Goal: Communication & Community: Answer question/provide support

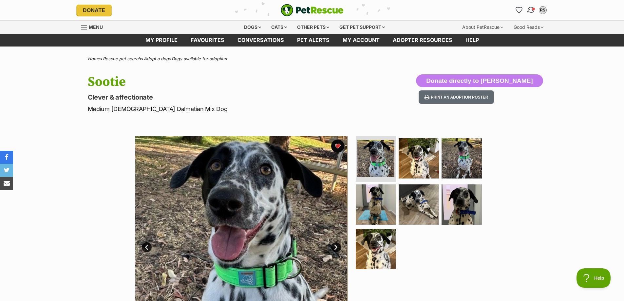
click at [533, 10] on span "Conversations" at bounding box center [533, 8] width 3 height 3
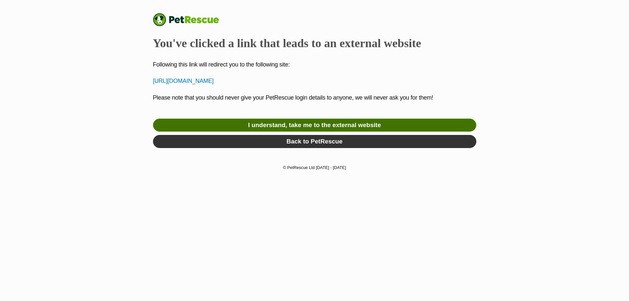
click at [313, 132] on link "I understand, take me to the external website" at bounding box center [315, 125] width 324 height 13
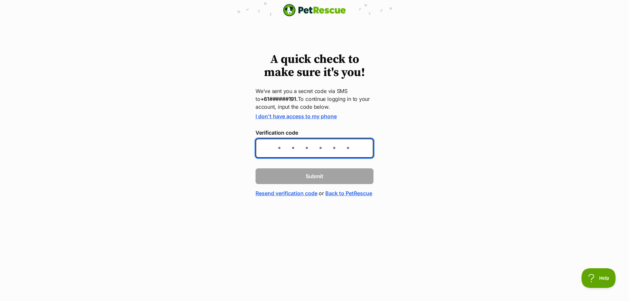
click at [269, 149] on input "Verification code" at bounding box center [315, 148] width 118 height 19
type input "830993"
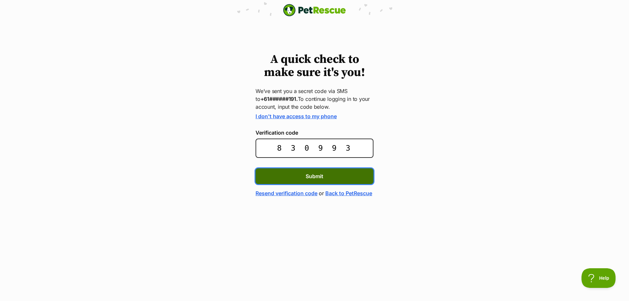
click at [280, 176] on button "Submit" at bounding box center [315, 176] width 118 height 16
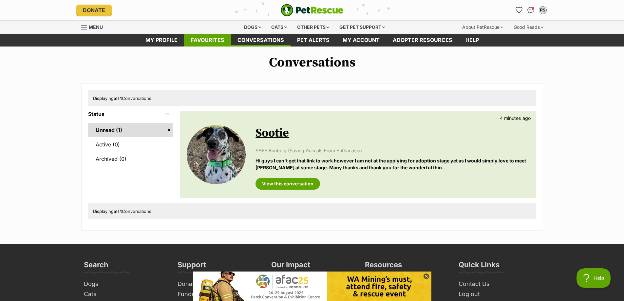
click at [212, 39] on link "Favourites" at bounding box center [207, 40] width 47 height 13
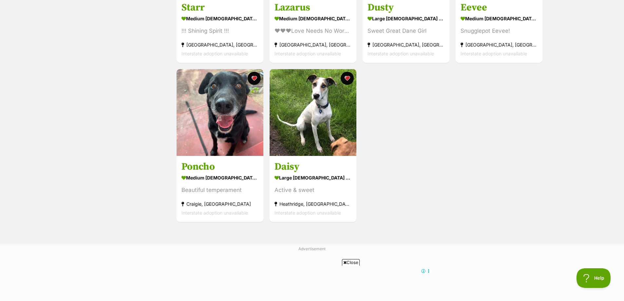
scroll to position [426, 0]
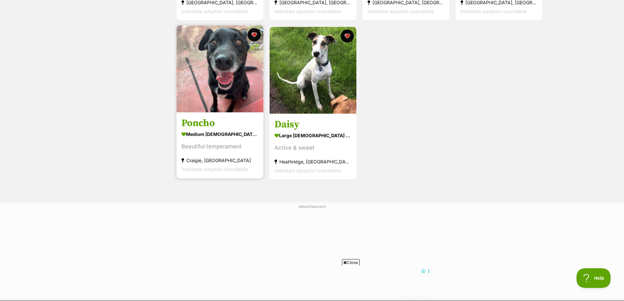
click at [214, 81] on img at bounding box center [220, 69] width 87 height 87
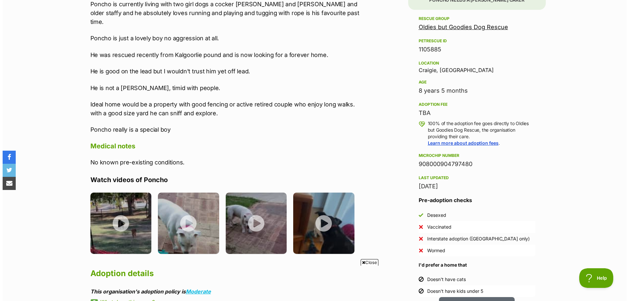
scroll to position [459, 0]
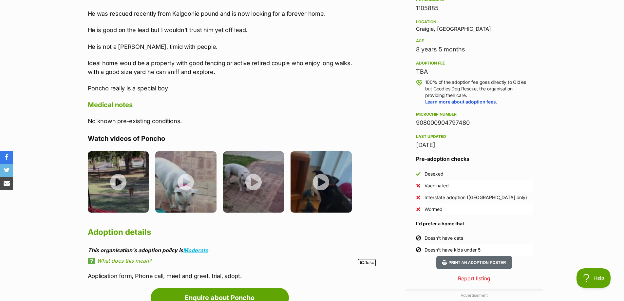
click at [132, 181] on img at bounding box center [118, 181] width 61 height 61
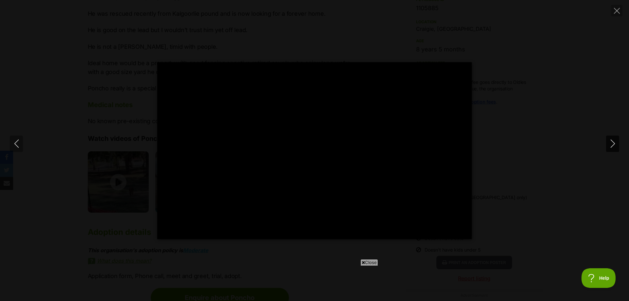
click at [615, 144] on icon "Next" at bounding box center [613, 144] width 4 height 8
type input "53.9"
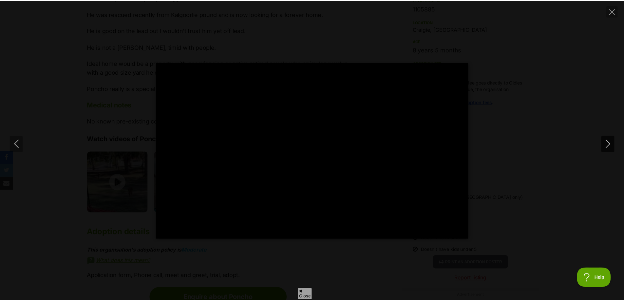
scroll to position [0, 0]
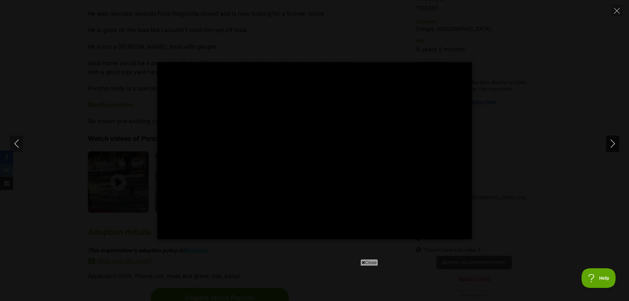
click at [615, 144] on icon "Next" at bounding box center [613, 144] width 4 height 8
type input "36.36"
click at [615, 144] on icon "Next" at bounding box center [613, 144] width 4 height 8
type input "24.28"
click at [615, 9] on icon "Close" at bounding box center [617, 11] width 6 height 6
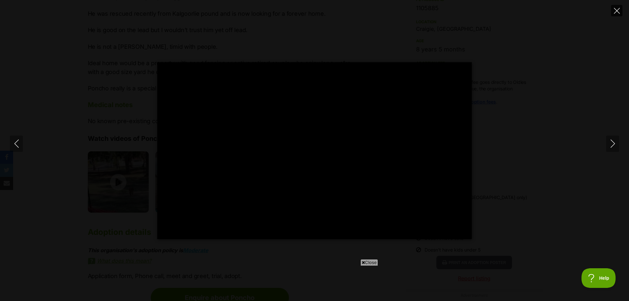
type input "9.03"
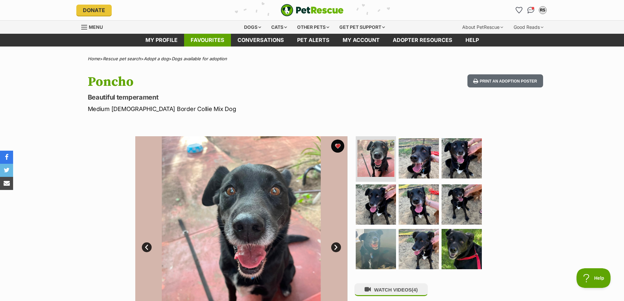
click at [200, 42] on link "Favourites" at bounding box center [207, 40] width 47 height 13
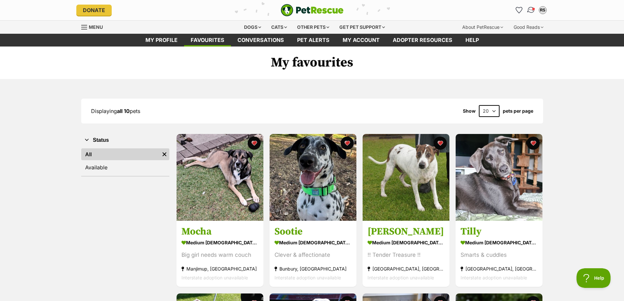
click at [531, 12] on img "Conversations" at bounding box center [531, 10] width 9 height 9
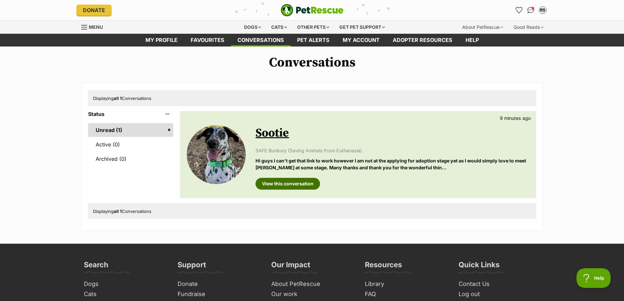
click at [295, 184] on link "View this conversation" at bounding box center [288, 184] width 65 height 12
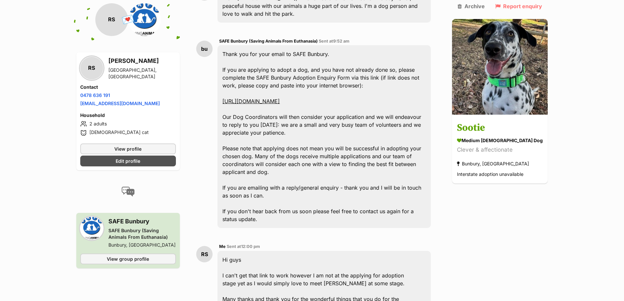
scroll to position [165, 0]
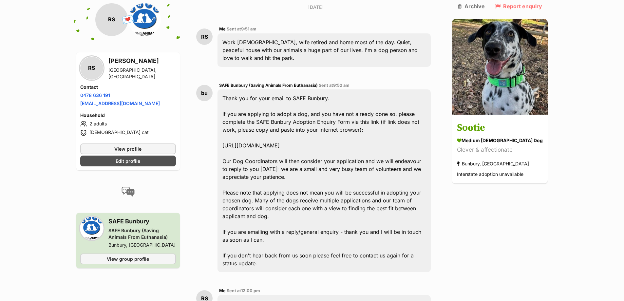
click at [537, 216] on div "Back to all conversations 💌 Conversation participant details RS RS [PERSON_NAME…" at bounding box center [312, 172] width 482 height 565
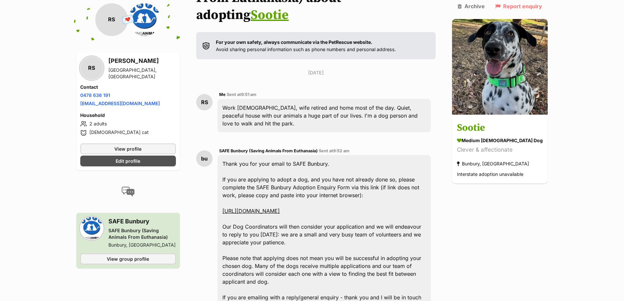
scroll to position [0, 0]
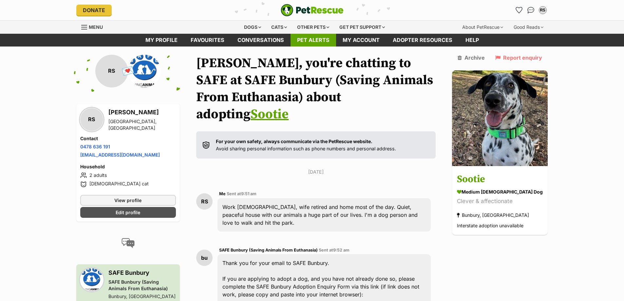
click at [302, 38] on link "Pet alerts" at bounding box center [314, 40] width 46 height 13
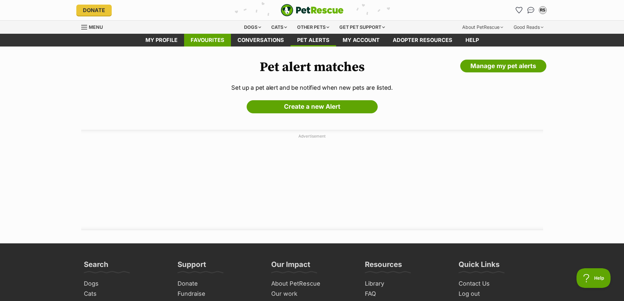
click at [207, 41] on link "Favourites" at bounding box center [207, 40] width 47 height 13
